Goal: Task Accomplishment & Management: Use online tool/utility

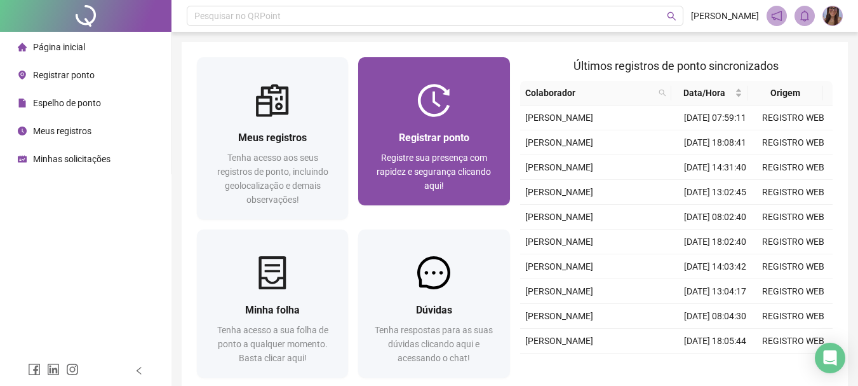
click at [429, 152] on span "Registre sua presença com rapidez e segurança clicando aqui!" at bounding box center [434, 171] width 114 height 38
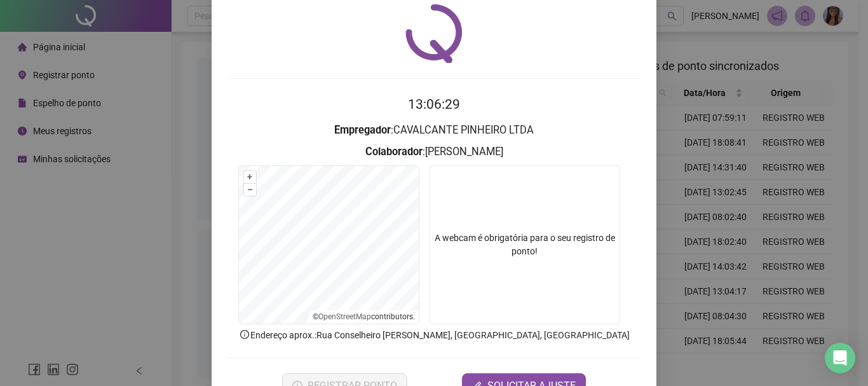
scroll to position [83, 0]
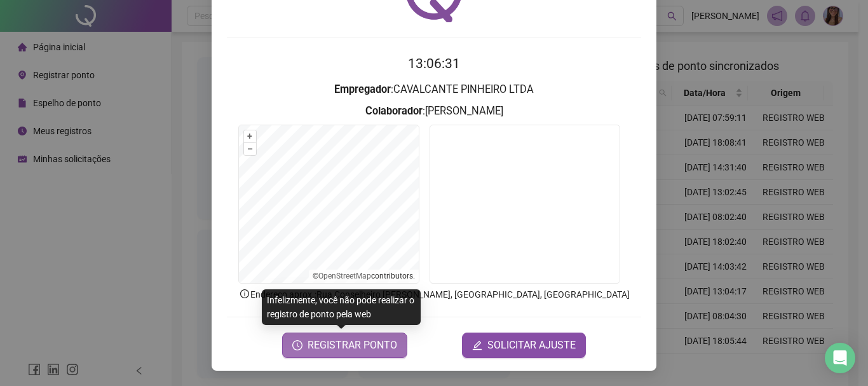
click at [360, 349] on span "REGISTRAR PONTO" at bounding box center [353, 344] width 90 height 15
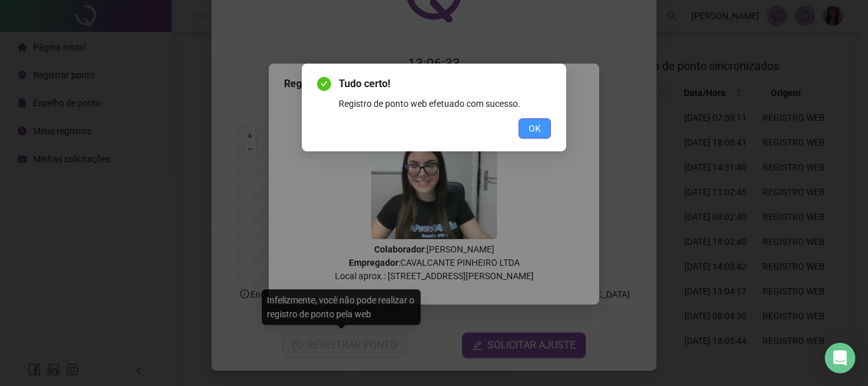
click at [535, 128] on span "OK" at bounding box center [535, 128] width 12 height 14
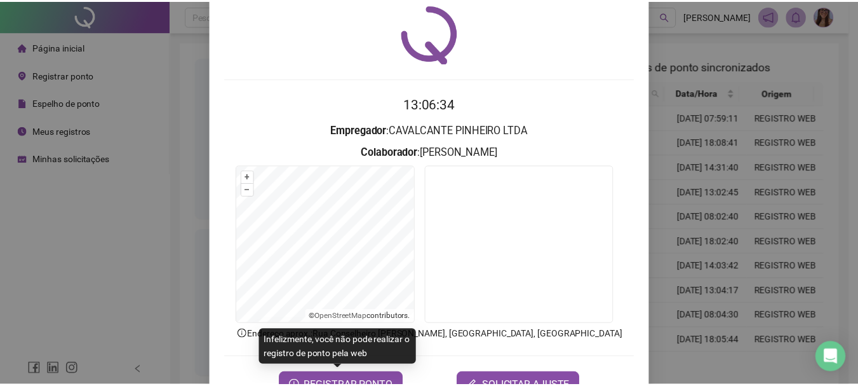
scroll to position [0, 0]
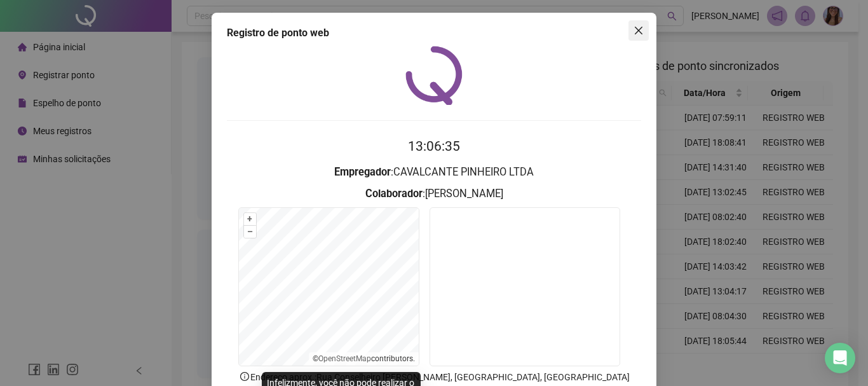
click at [636, 26] on icon "close" at bounding box center [638, 30] width 10 height 10
